Goal: Transaction & Acquisition: Purchase product/service

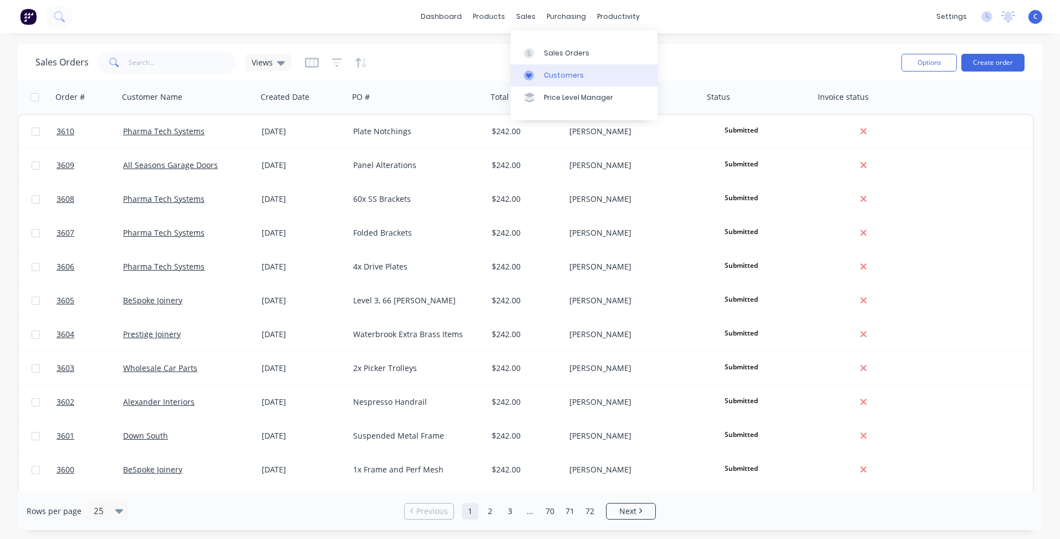
click at [551, 71] on div "Customers" at bounding box center [564, 75] width 40 height 10
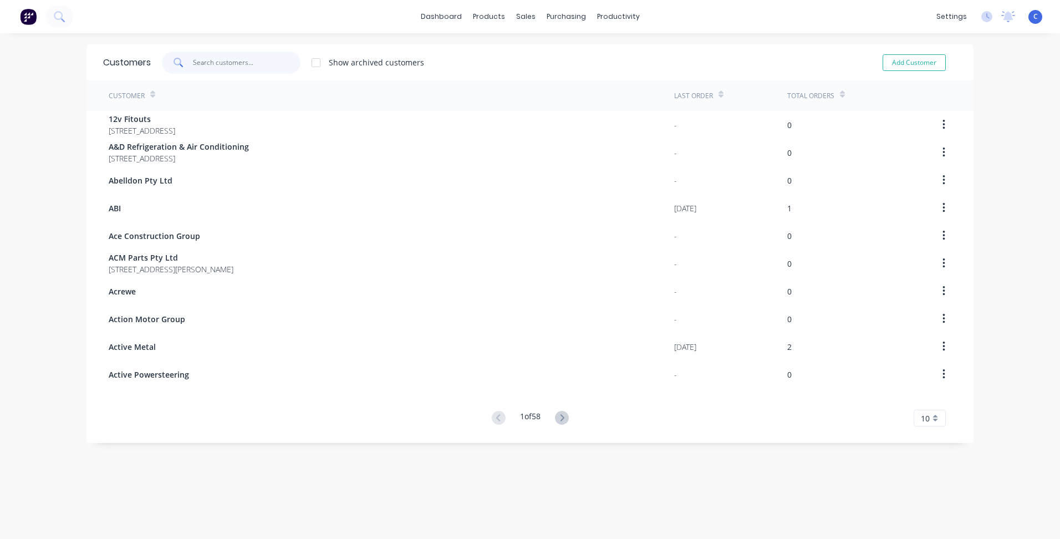
click at [257, 68] on input "text" at bounding box center [247, 63] width 108 height 22
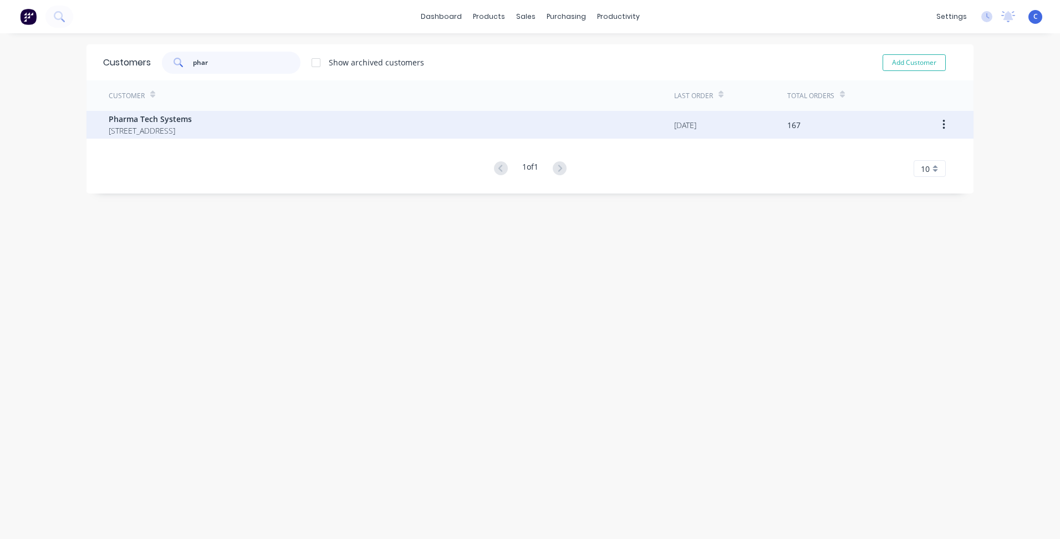
type input "phar"
click at [192, 125] on span "[STREET_ADDRESS]" at bounding box center [150, 131] width 83 height 12
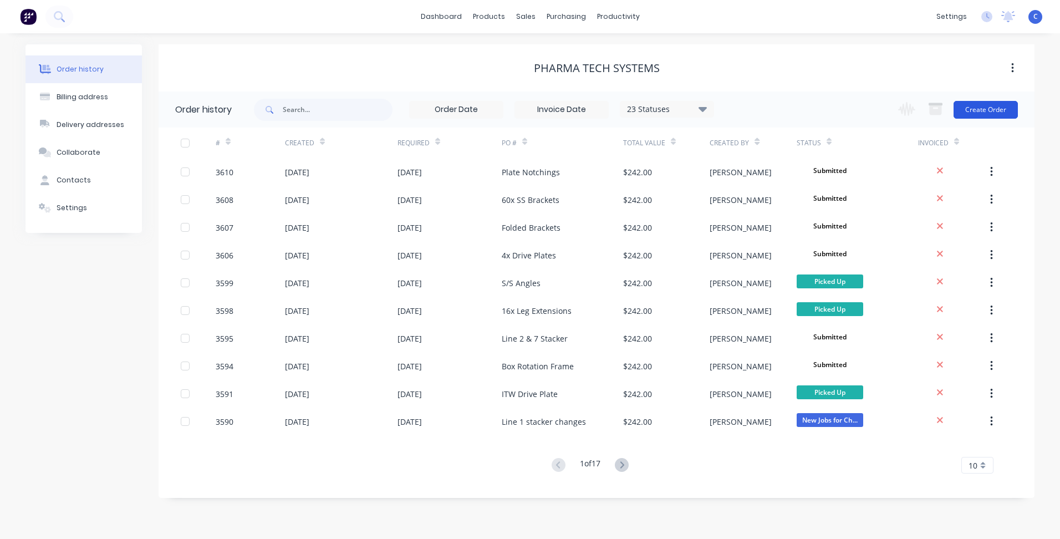
click at [974, 107] on button "Create Order" at bounding box center [986, 110] width 64 height 18
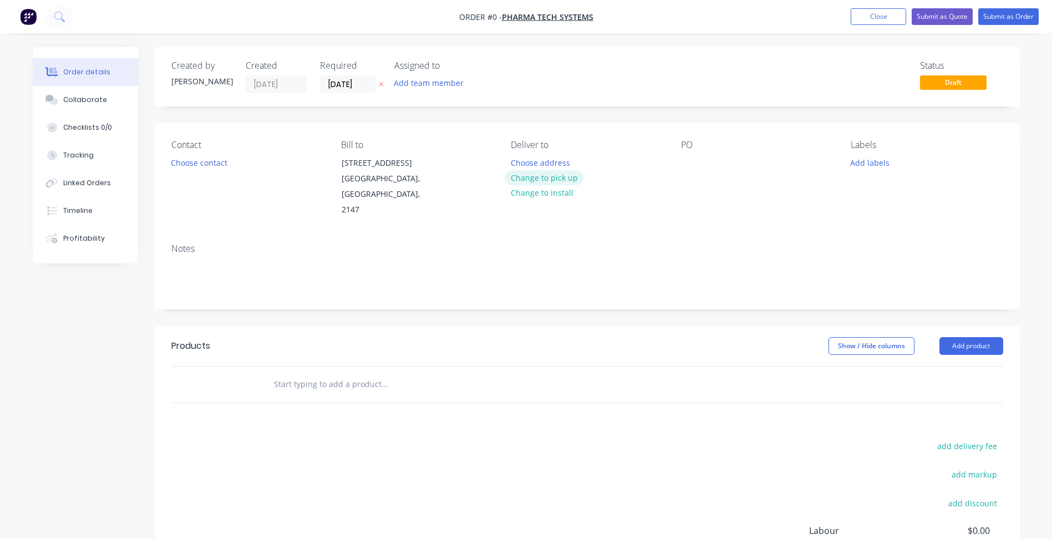
click at [562, 178] on button "Change to pick up" at bounding box center [544, 177] width 79 height 15
click at [690, 163] on div at bounding box center [690, 163] width 18 height 16
paste div
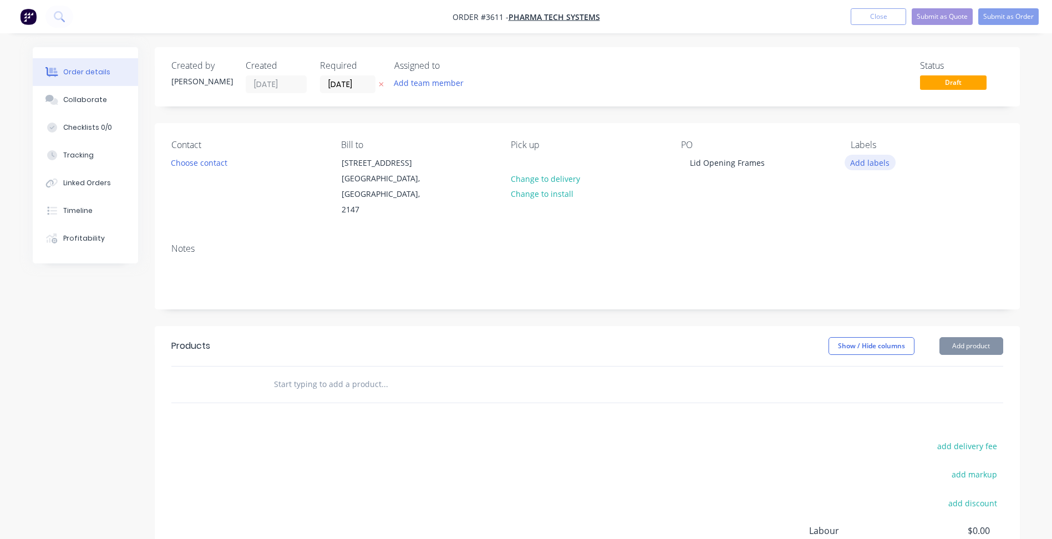
click at [870, 164] on button "Add labels" at bounding box center [869, 162] width 51 height 15
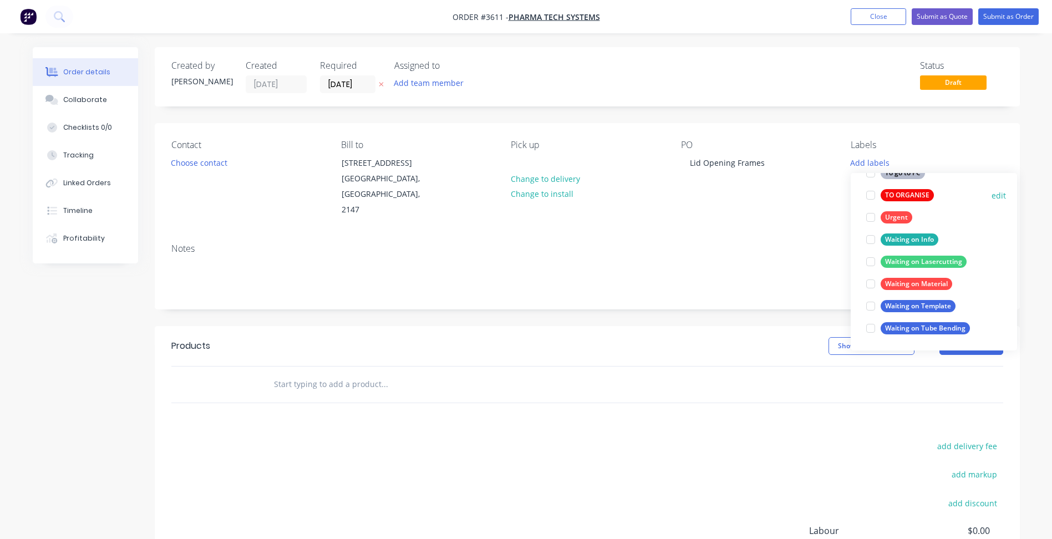
drag, startPoint x: 908, startPoint y: 196, endPoint x: 879, endPoint y: 200, distance: 29.1
click at [908, 196] on div "TO ORGANISE" at bounding box center [906, 195] width 53 height 12
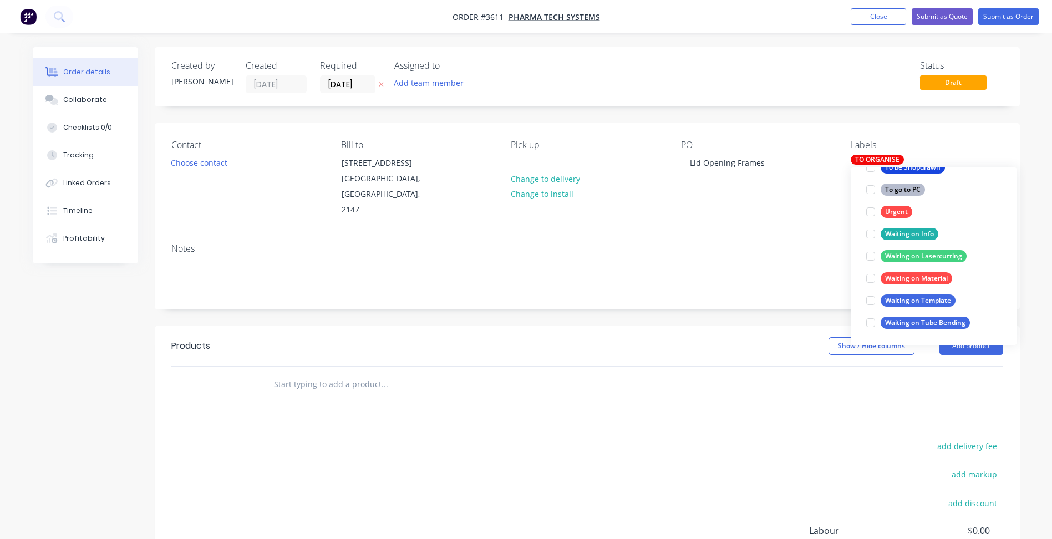
scroll to position [67, 0]
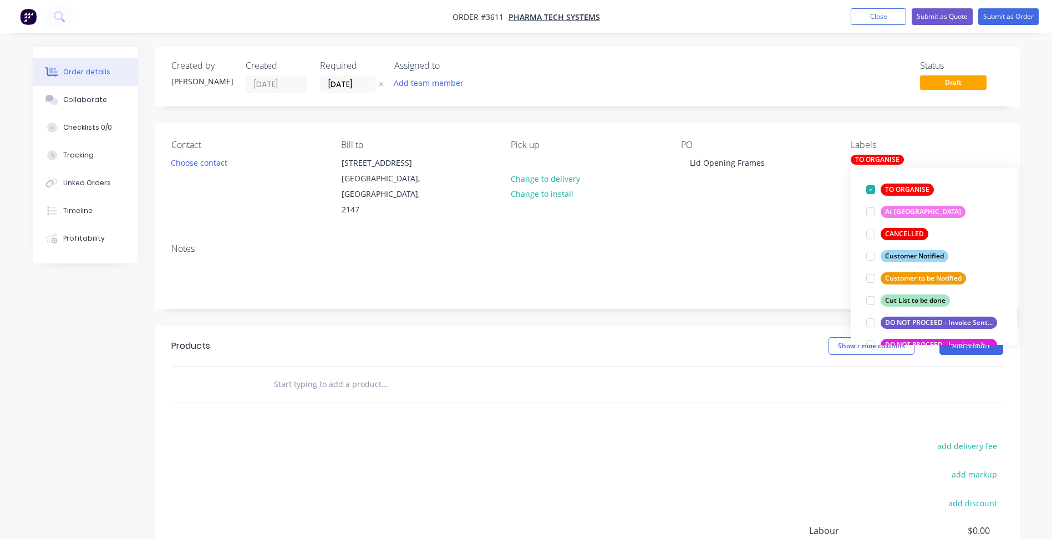
click at [766, 243] on div "Notes" at bounding box center [587, 248] width 832 height 11
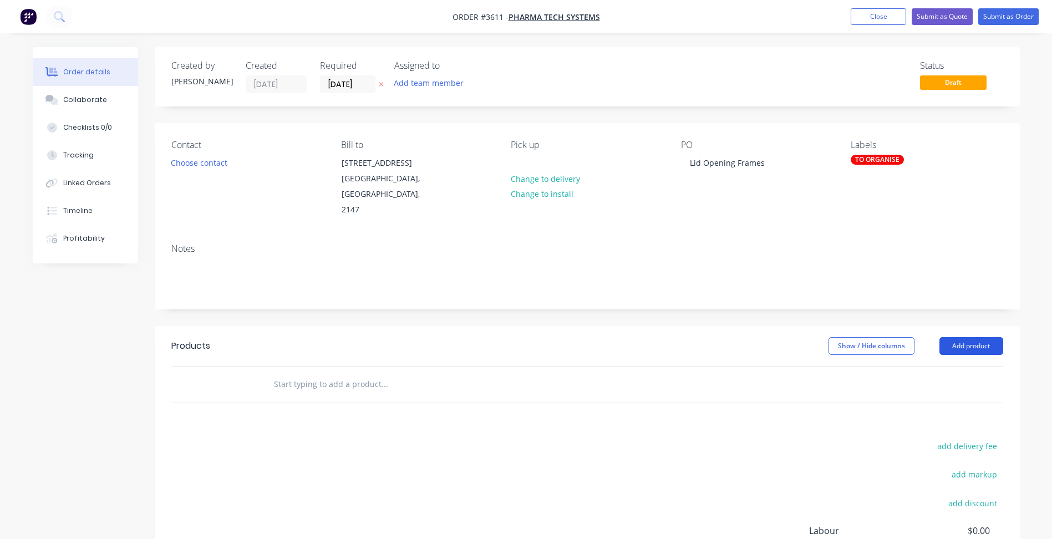
click at [962, 337] on button "Add product" at bounding box center [971, 346] width 64 height 18
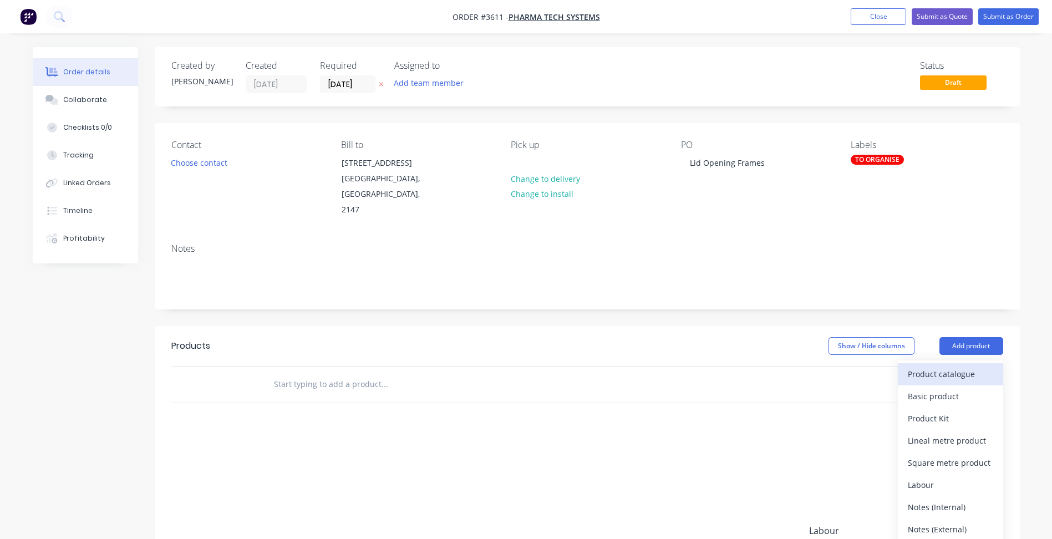
click at [950, 366] on div "Product catalogue" at bounding box center [950, 374] width 85 height 16
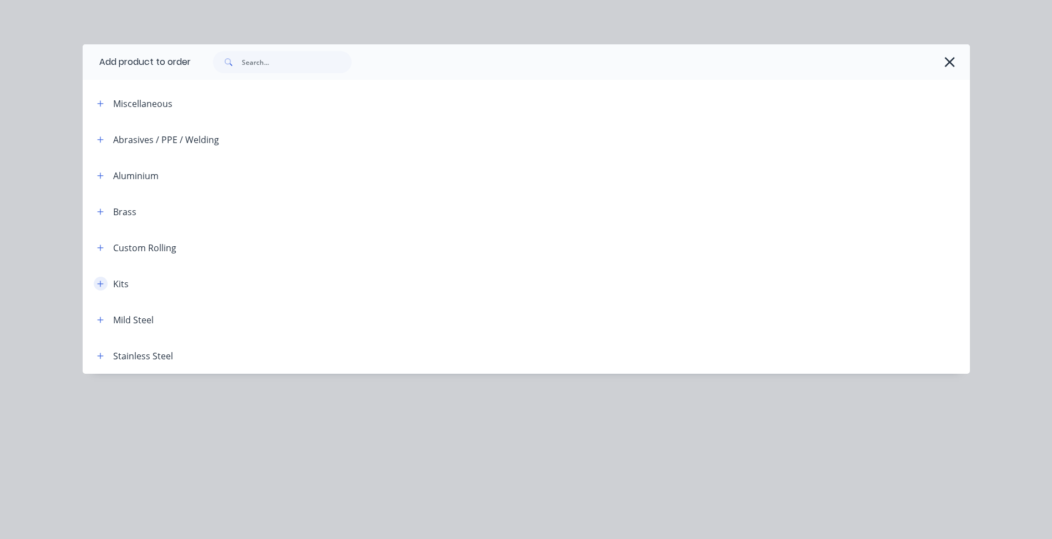
click at [104, 283] on button "button" at bounding box center [101, 284] width 14 height 14
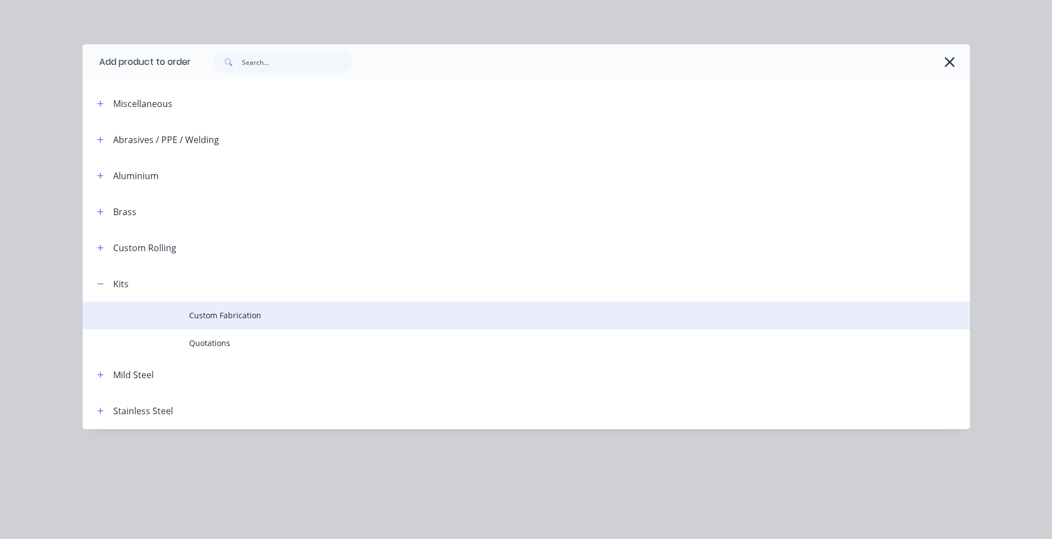
click at [228, 310] on span "Custom Fabrication" at bounding box center [501, 315] width 624 height 12
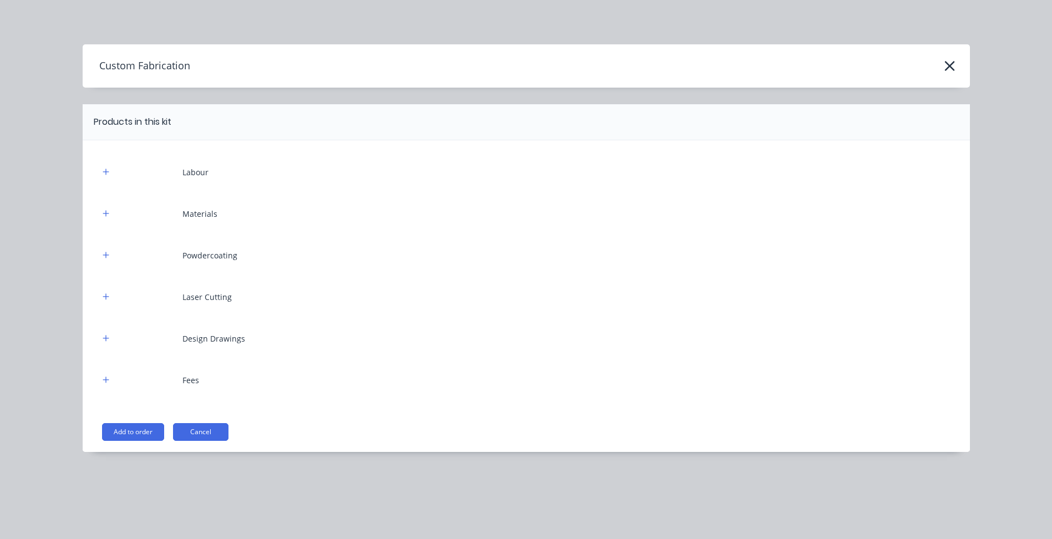
click at [141, 436] on button "Add to order" at bounding box center [133, 432] width 62 height 18
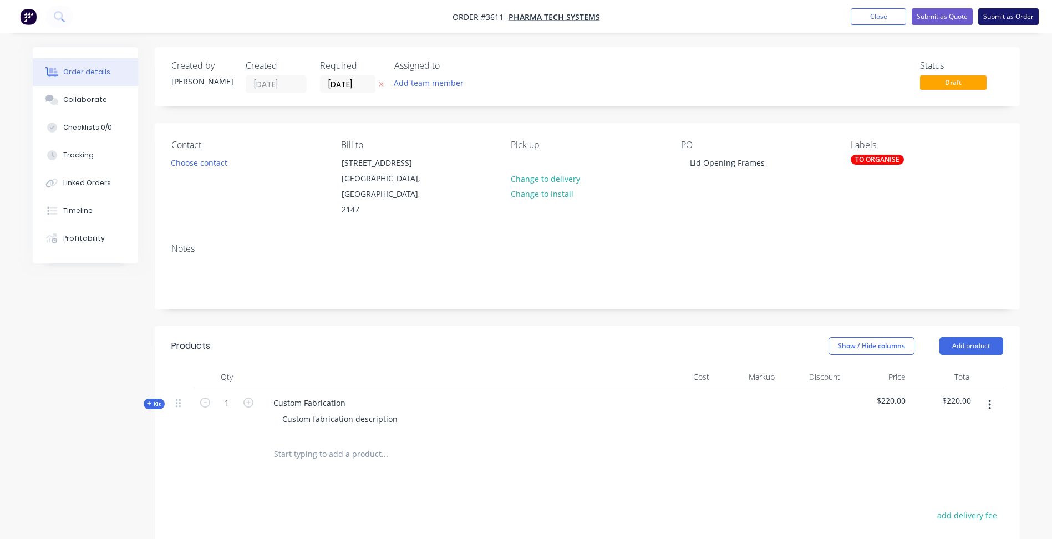
click at [1003, 17] on button "Submit as Order" at bounding box center [1008, 16] width 60 height 17
